Goal: Transaction & Acquisition: Purchase product/service

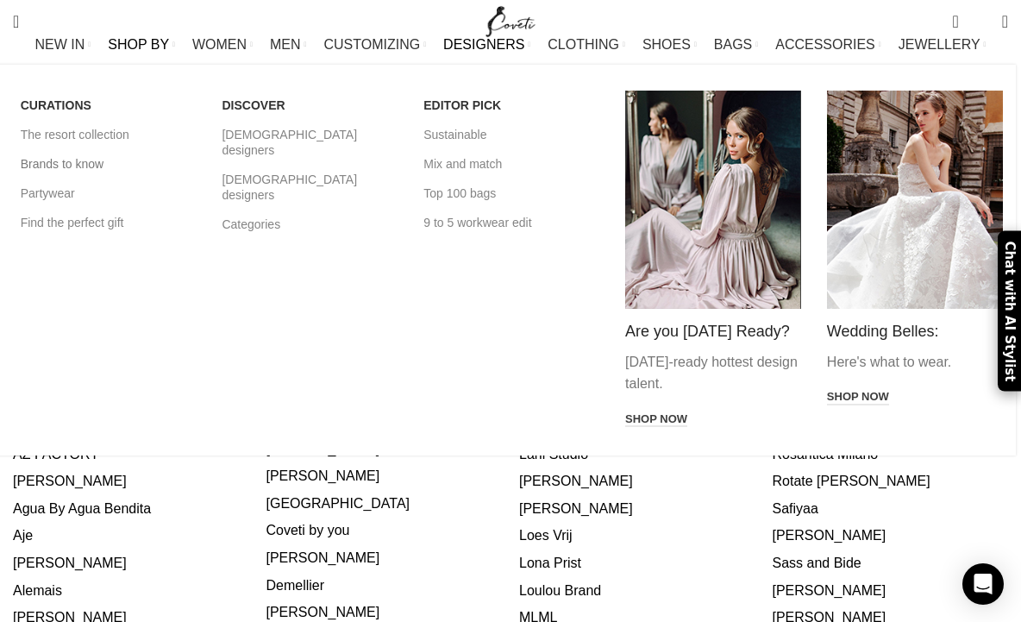
click at [67, 178] on link "Brands to know" at bounding box center [109, 163] width 176 height 29
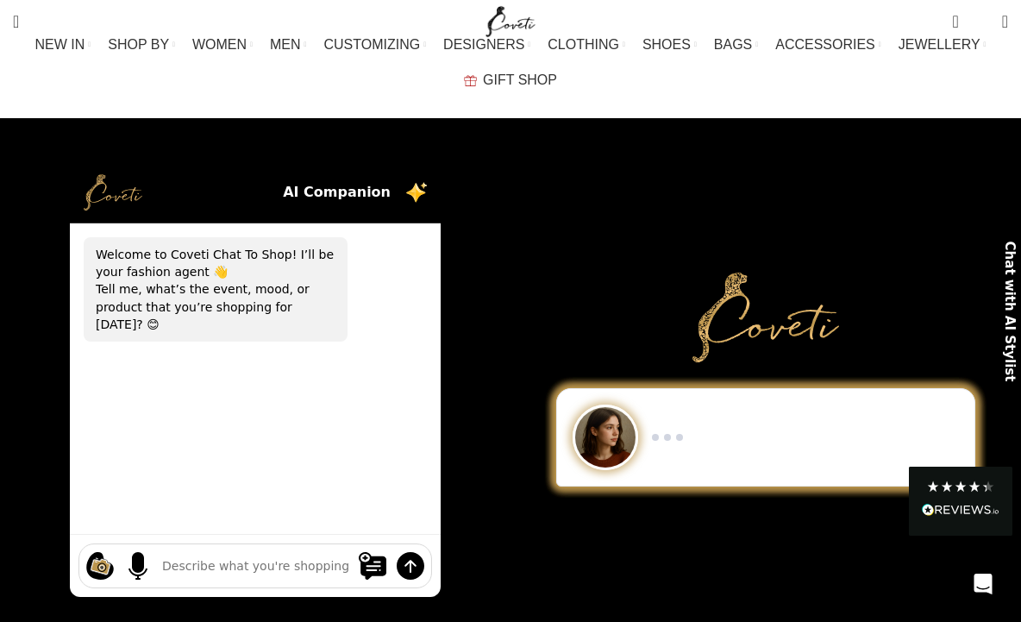
drag, startPoint x: 153, startPoint y: 114, endPoint x: 160, endPoint y: 103, distance: 12.4
click at [153, 118] on div "Show me a black-and-white dress for an evening gala. I need minimalist men’s sn…" at bounding box center [510, 379] width 1021 height 522
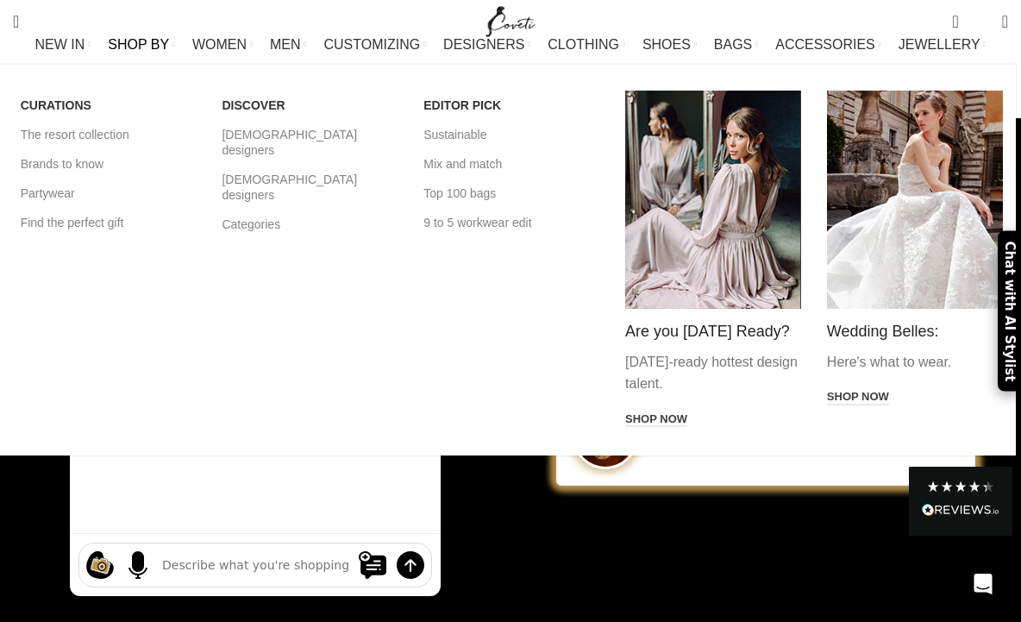
click at [122, 53] on span "SHOP BY" at bounding box center [138, 44] width 61 height 16
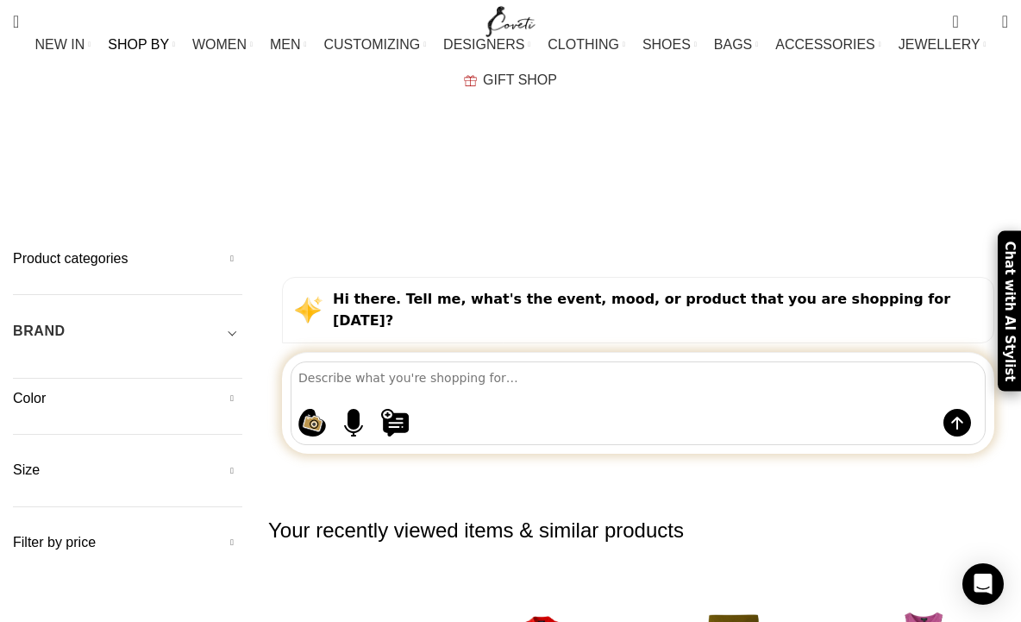
click at [58, 322] on h5 "BRAND" at bounding box center [39, 331] width 53 height 19
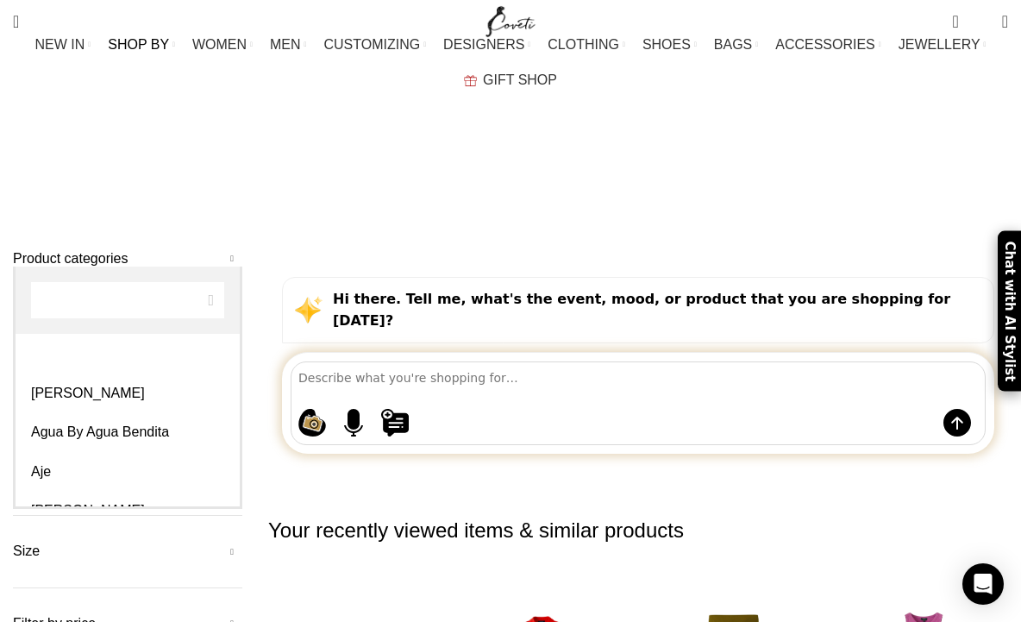
click at [67, 363] on span "Any Brand" at bounding box center [54, 370] width 56 height 14
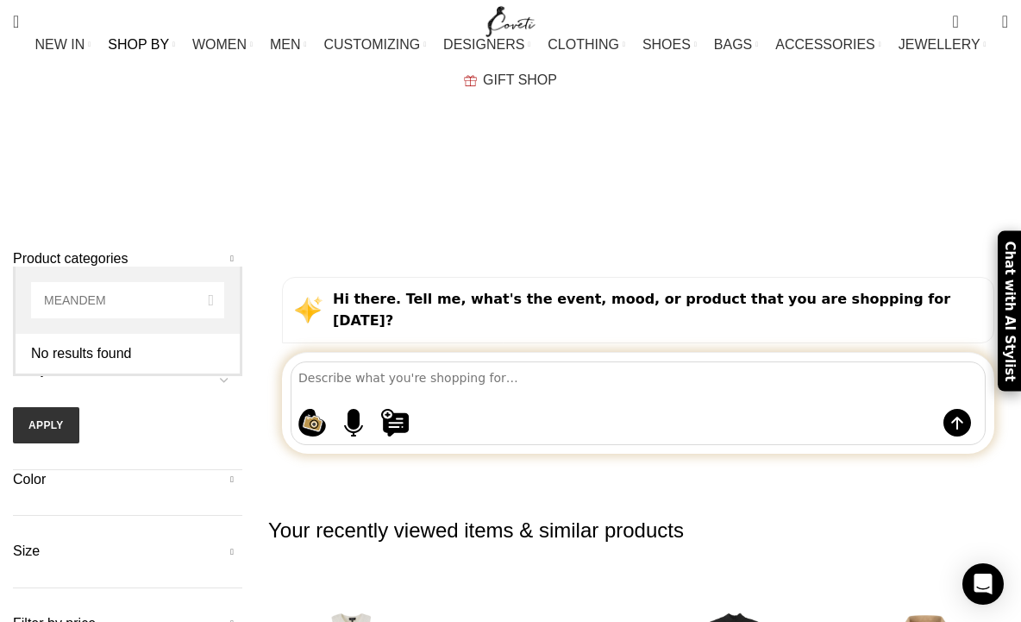
click at [210, 305] on span "MEANDEM" at bounding box center [128, 299] width 224 height 67
drag, startPoint x: 60, startPoint y: 298, endPoint x: 75, endPoint y: 307, distance: 17.0
click at [60, 298] on input "MEANDEM" at bounding box center [127, 300] width 193 height 36
drag, startPoint x: 91, startPoint y: 302, endPoint x: 118, endPoint y: 319, distance: 32.5
click at [93, 303] on input "ME ANDEM" at bounding box center [127, 300] width 193 height 36
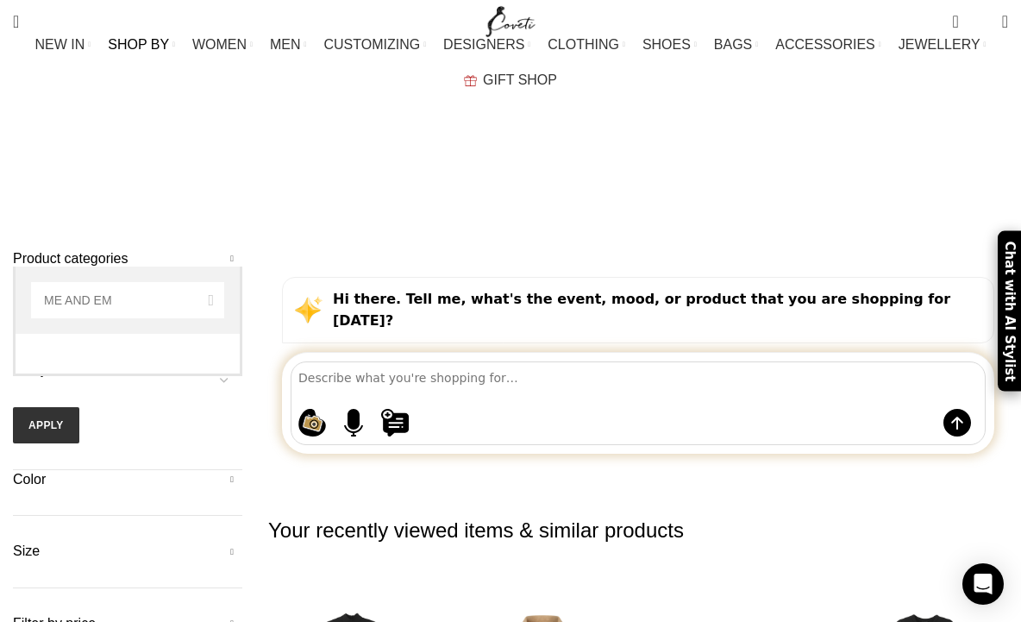
type input "ME AND EM"
select select "me-and-em"
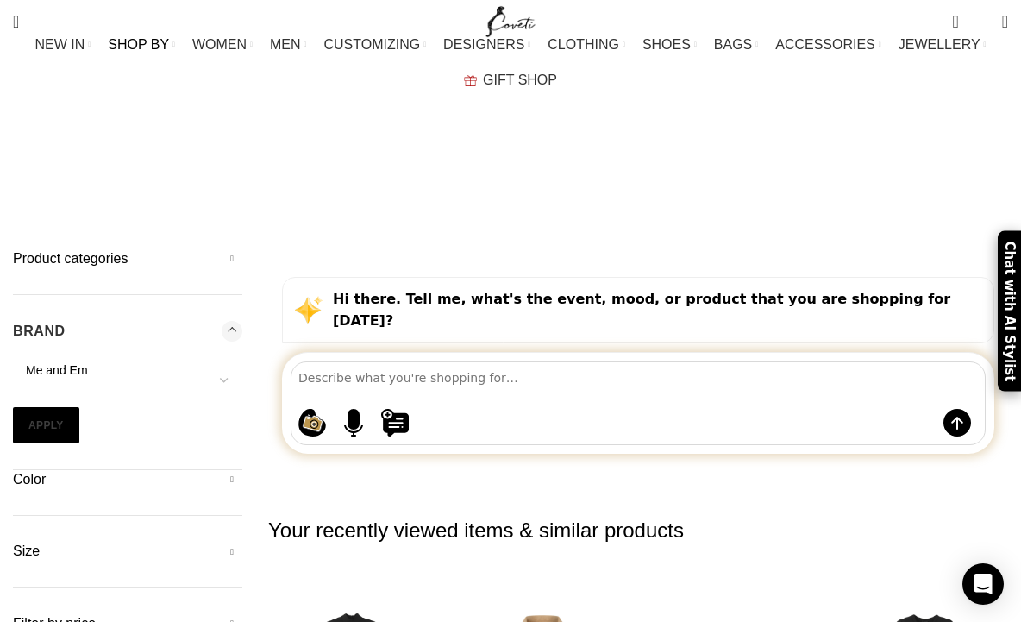
click at [40, 407] on button "Apply" at bounding box center [46, 425] width 66 height 36
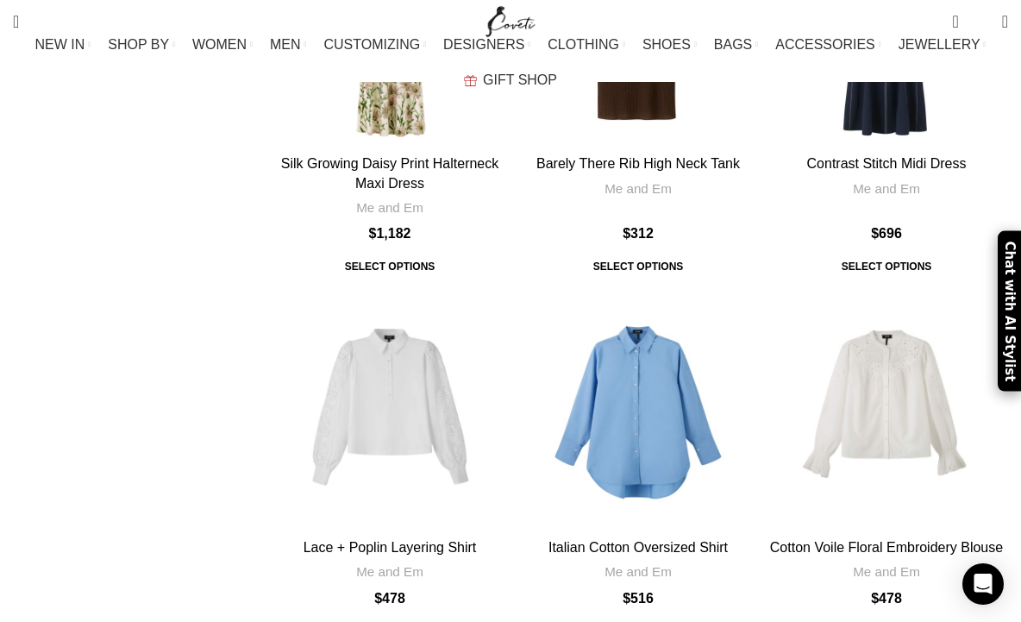
scroll to position [4843, 0]
